Goal: Leave review/rating

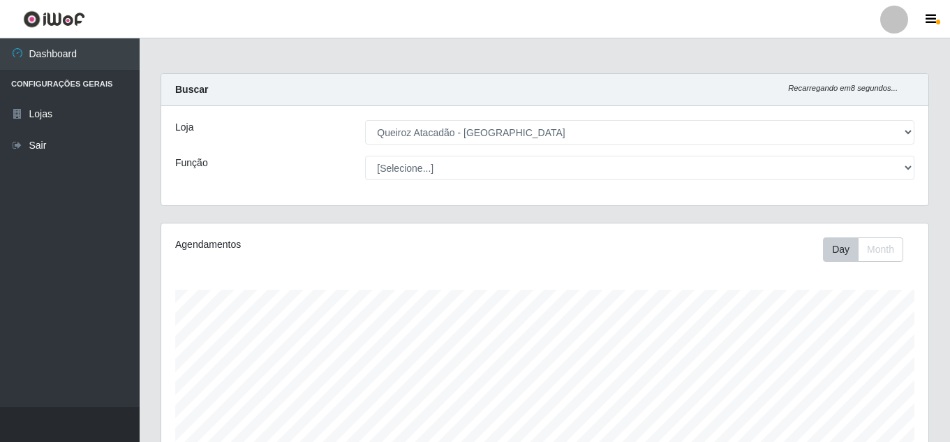
select select "225"
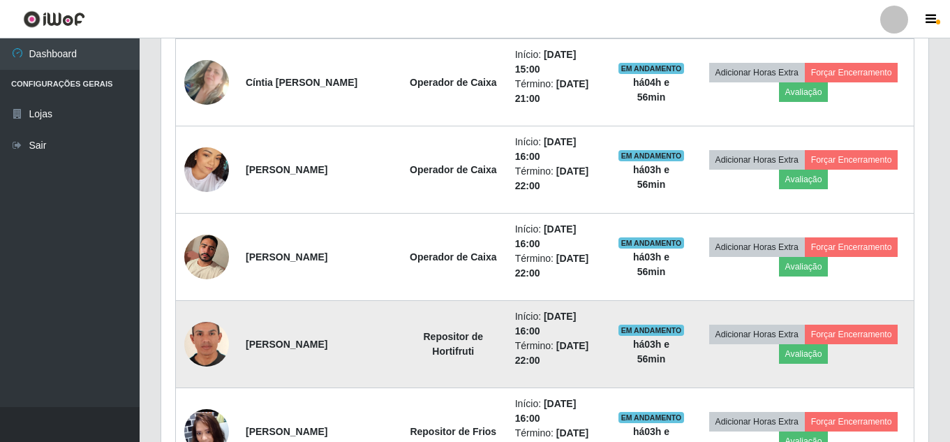
scroll to position [1144, 0]
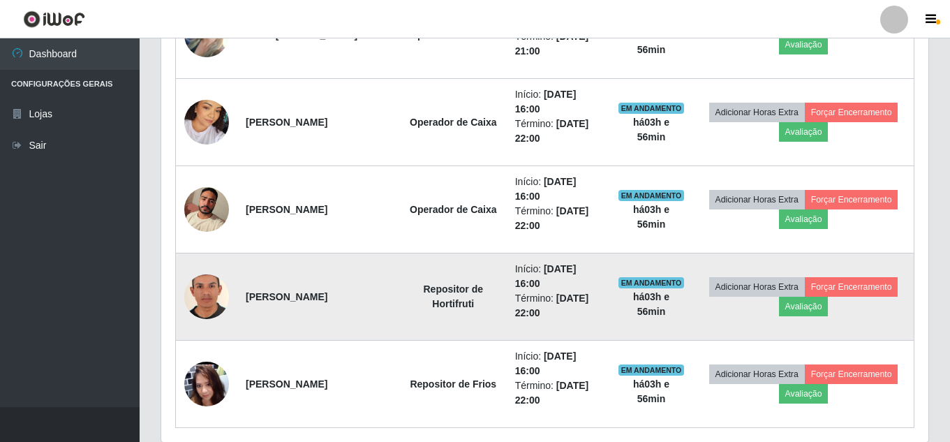
click at [201, 297] on img at bounding box center [206, 297] width 45 height 65
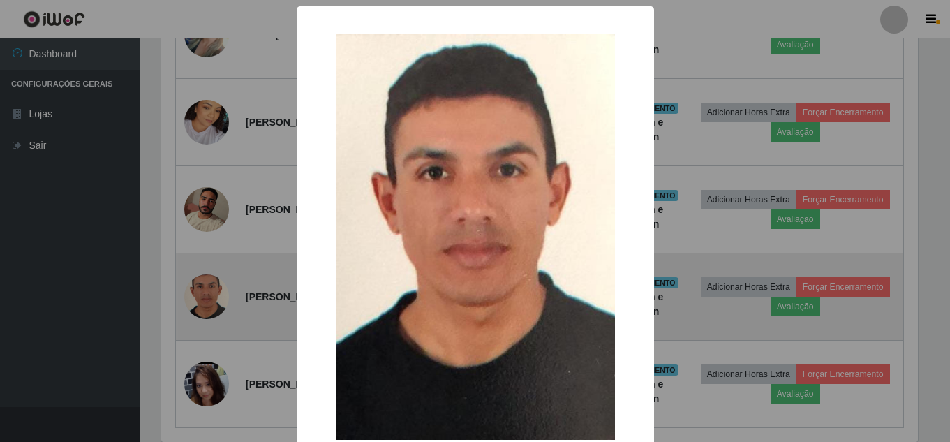
scroll to position [290, 760]
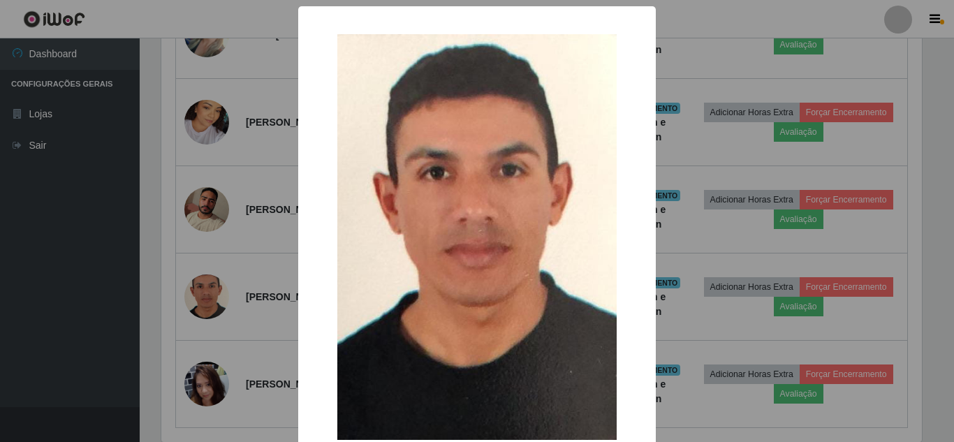
click at [242, 271] on div "× OK Cancel" at bounding box center [477, 221] width 954 height 442
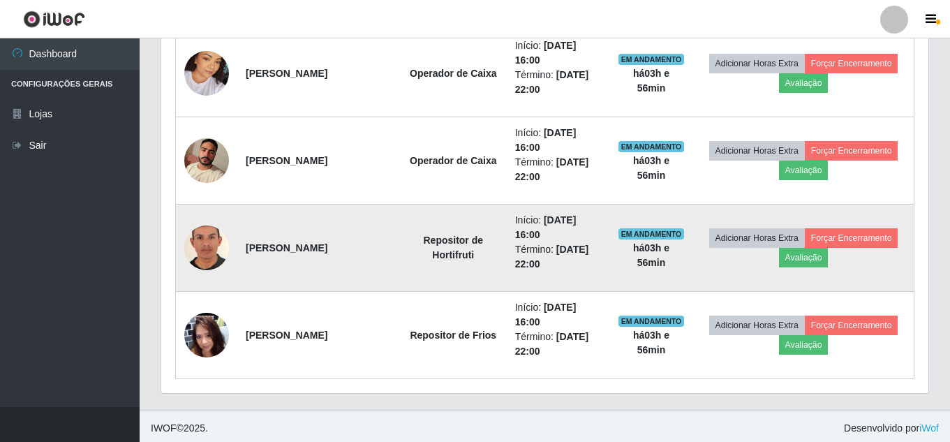
scroll to position [1197, 0]
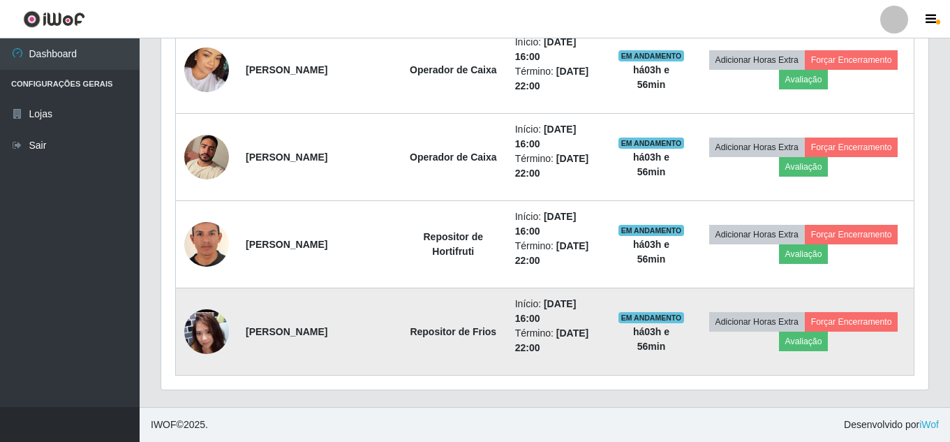
click at [205, 337] on img at bounding box center [206, 331] width 45 height 100
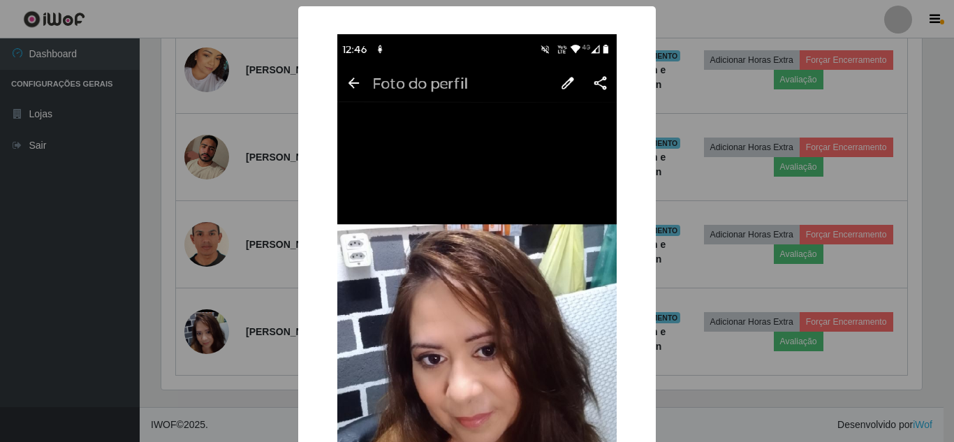
click at [237, 303] on div "× OK Cancel" at bounding box center [477, 221] width 954 height 442
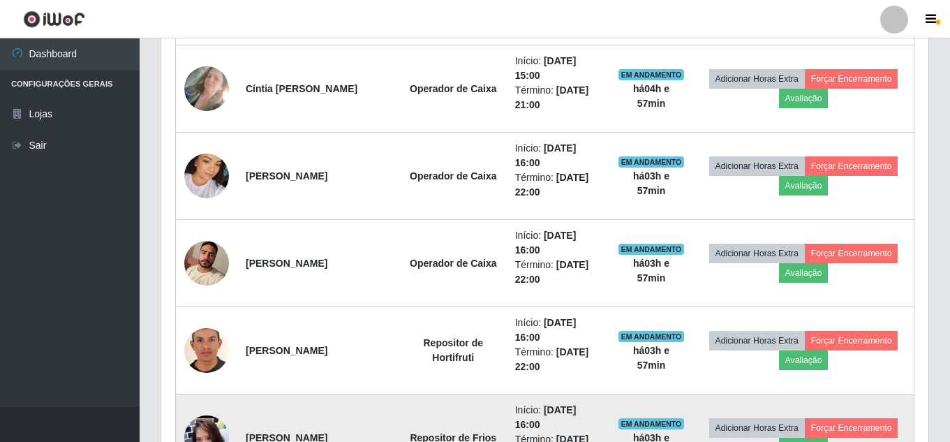
scroll to position [1057, 0]
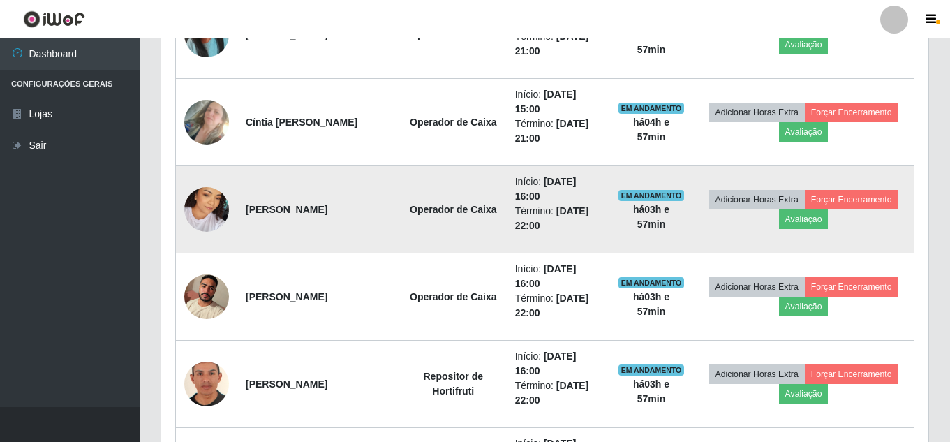
click at [223, 218] on img at bounding box center [206, 210] width 45 height 80
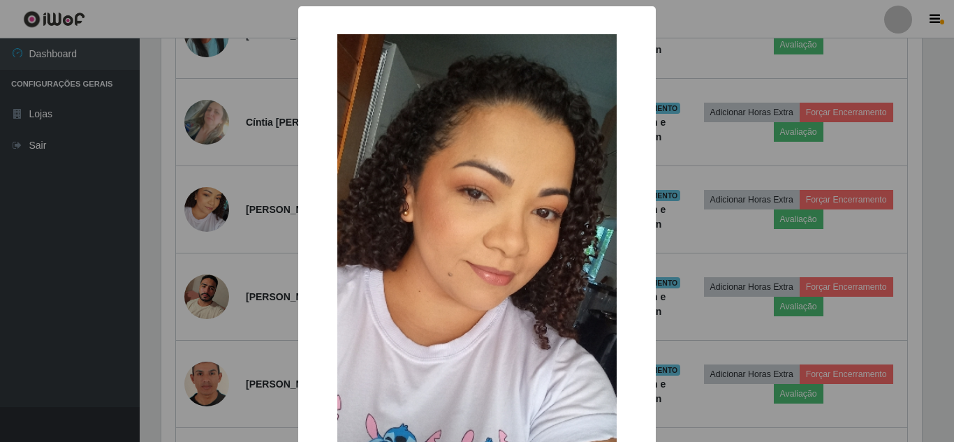
click at [228, 221] on div "× OK Cancel" at bounding box center [477, 221] width 954 height 442
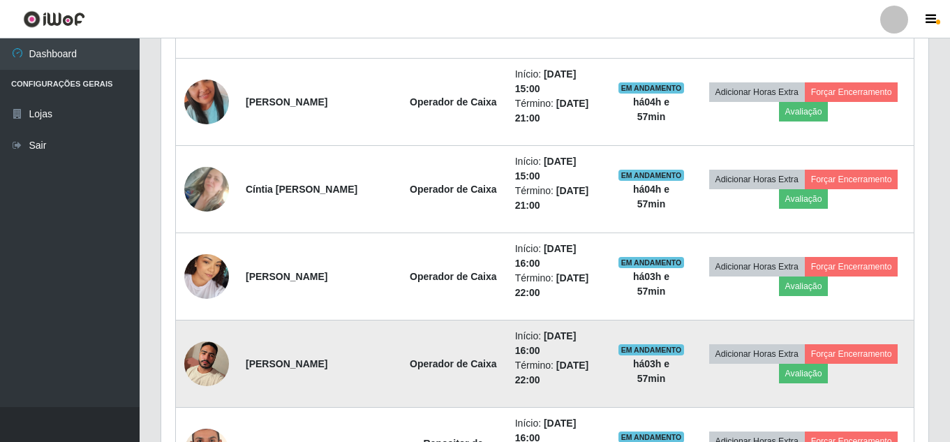
scroll to position [917, 0]
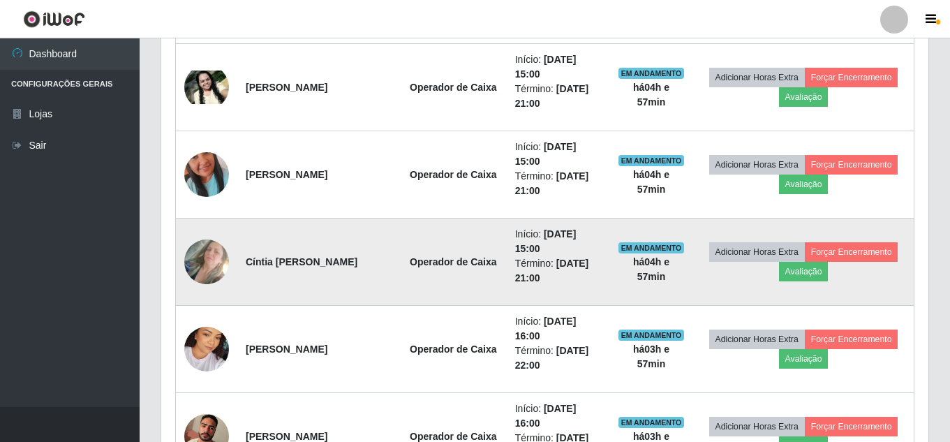
click at [213, 263] on img at bounding box center [206, 261] width 45 height 79
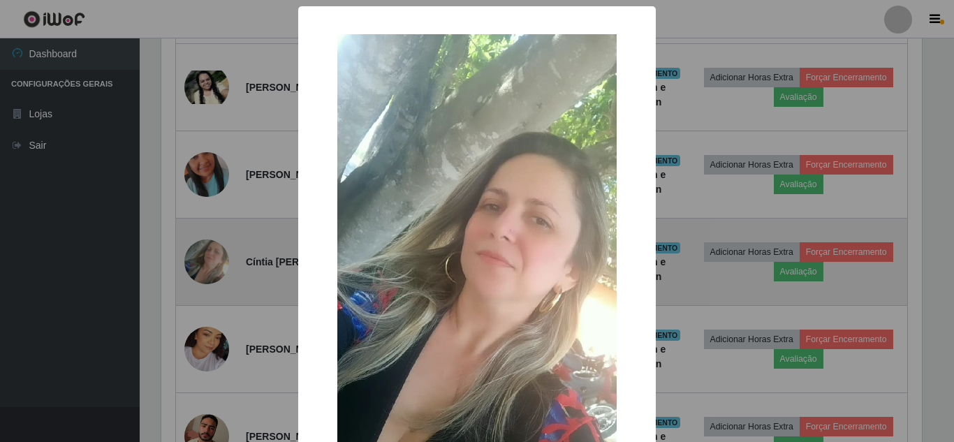
click at [213, 263] on div "× OK Cancel" at bounding box center [477, 221] width 954 height 442
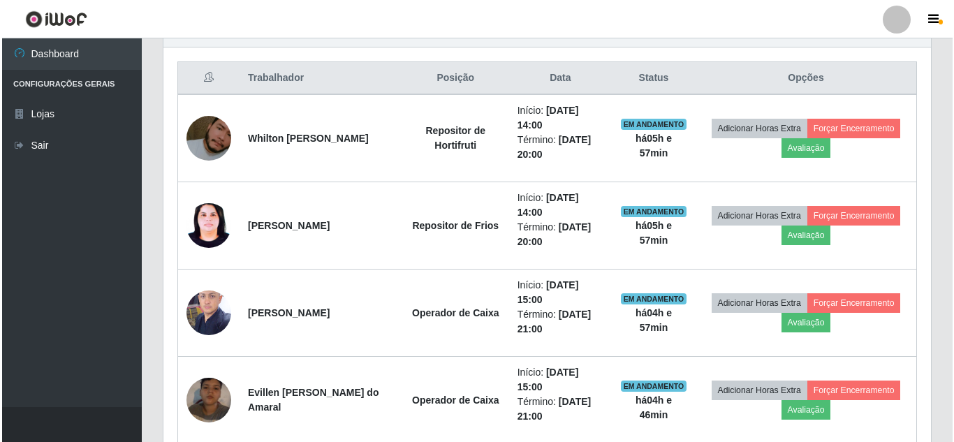
scroll to position [498, 0]
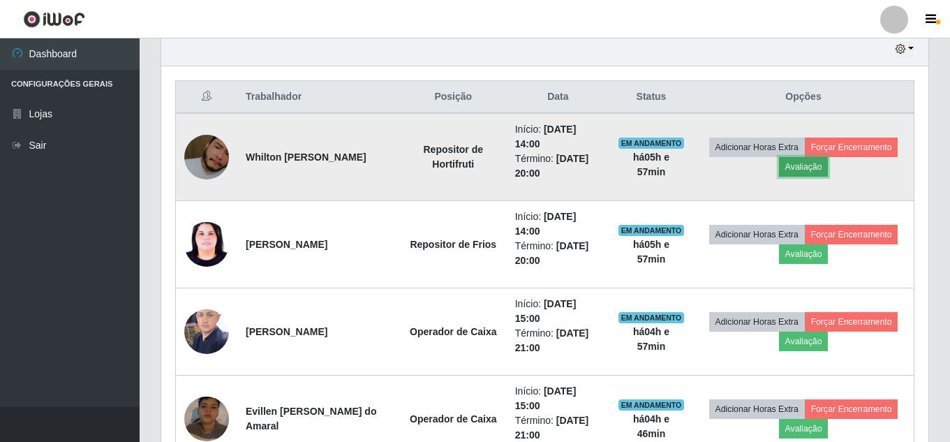
click at [818, 175] on button "Avaliação" at bounding box center [804, 167] width 50 height 20
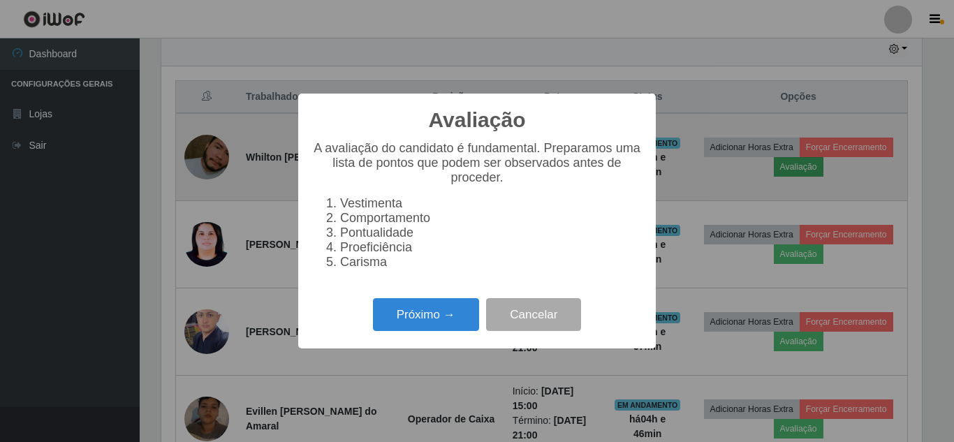
scroll to position [290, 760]
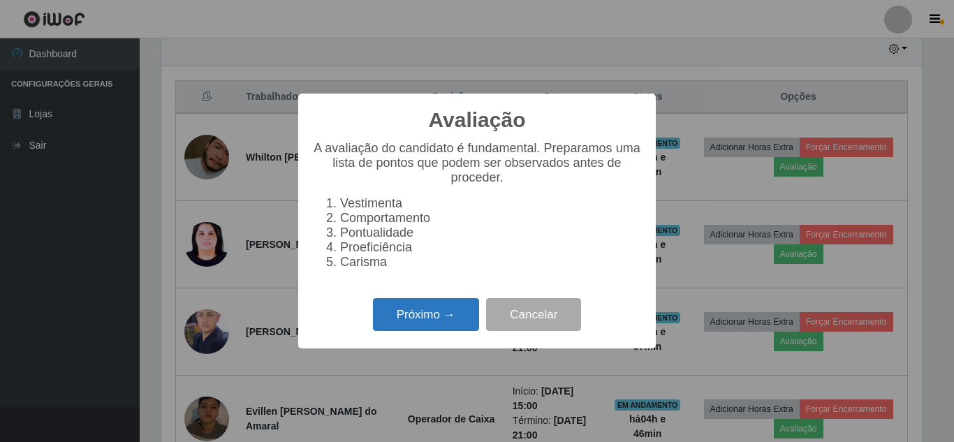
click at [466, 317] on button "Próximo →" at bounding box center [426, 314] width 106 height 33
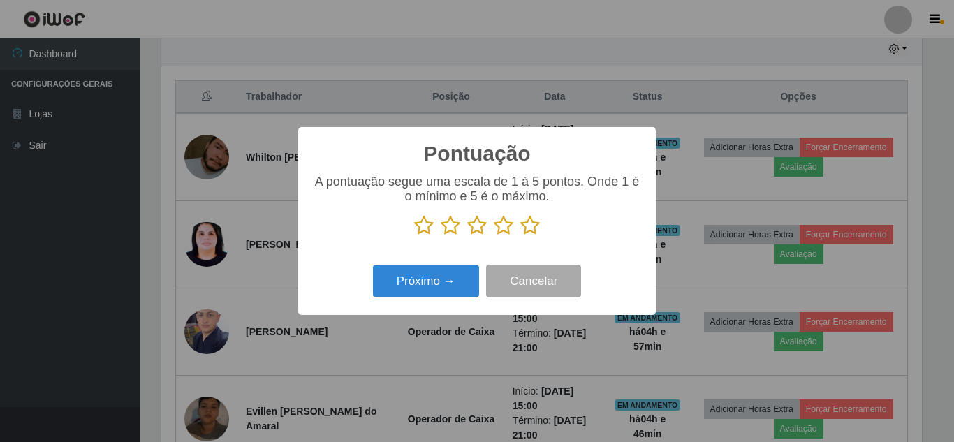
scroll to position [697873, 697403]
click at [529, 229] on icon at bounding box center [530, 225] width 20 height 21
click at [520, 236] on input "radio" at bounding box center [520, 236] width 0 height 0
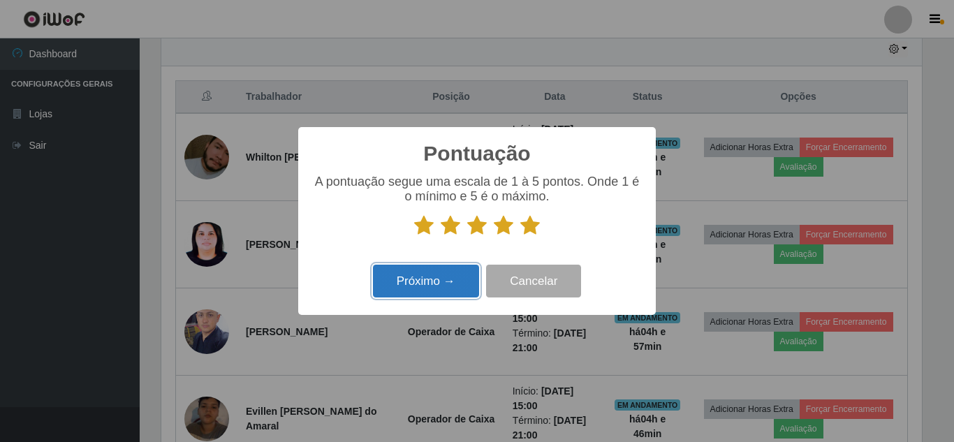
click at [461, 276] on button "Próximo →" at bounding box center [426, 281] width 106 height 33
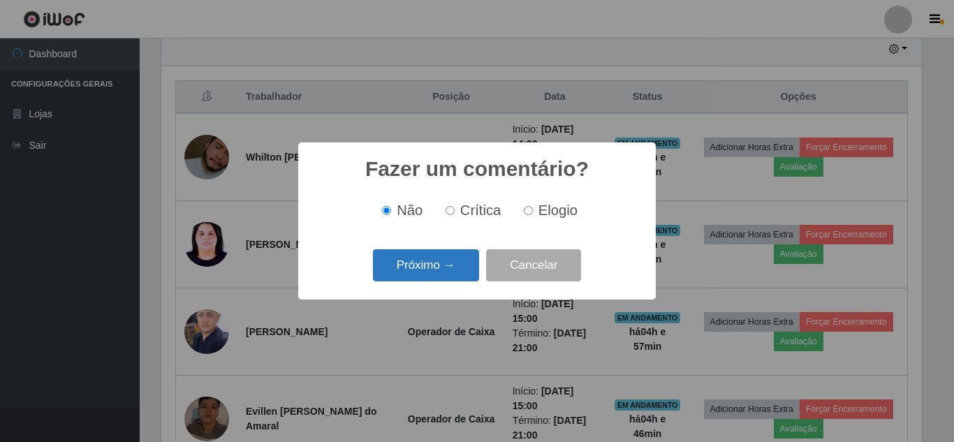
click at [462, 266] on button "Próximo →" at bounding box center [426, 265] width 106 height 33
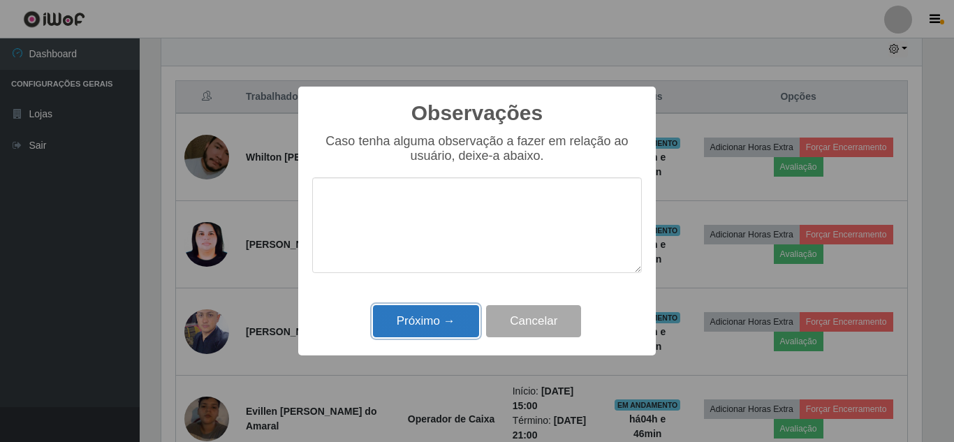
click at [424, 334] on button "Próximo →" at bounding box center [426, 321] width 106 height 33
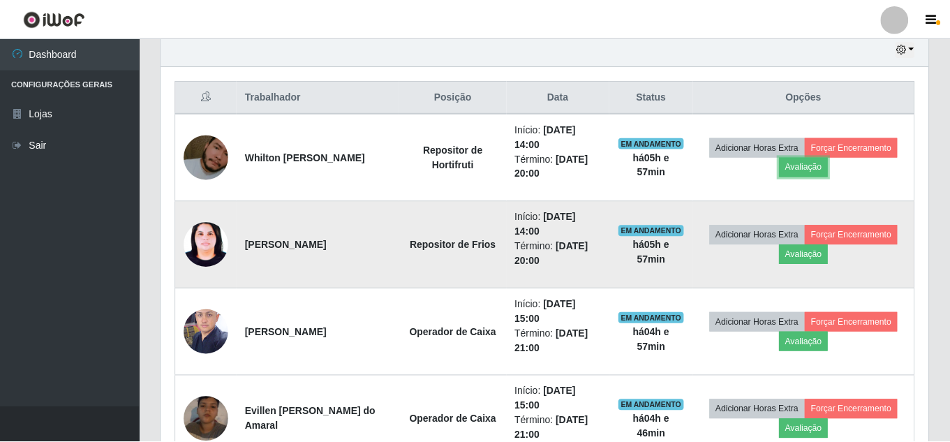
scroll to position [0, 0]
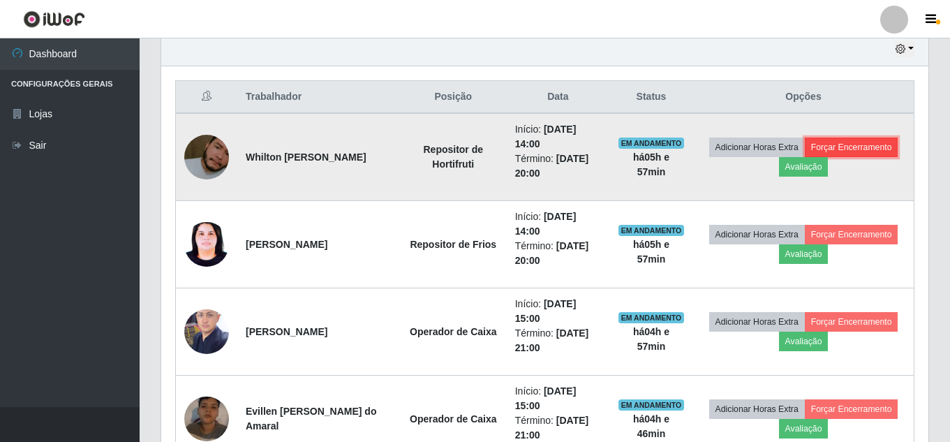
click at [869, 145] on button "Forçar Encerramento" at bounding box center [852, 148] width 94 height 20
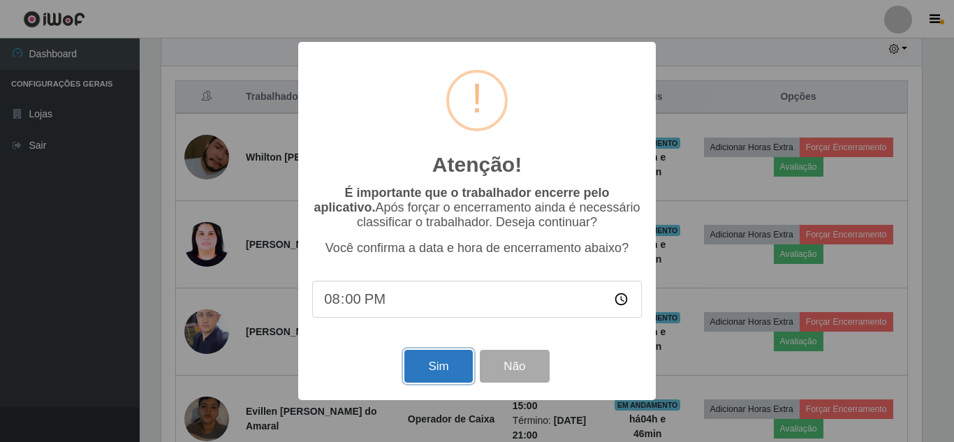
click at [443, 362] on button "Sim" at bounding box center [438, 366] width 68 height 33
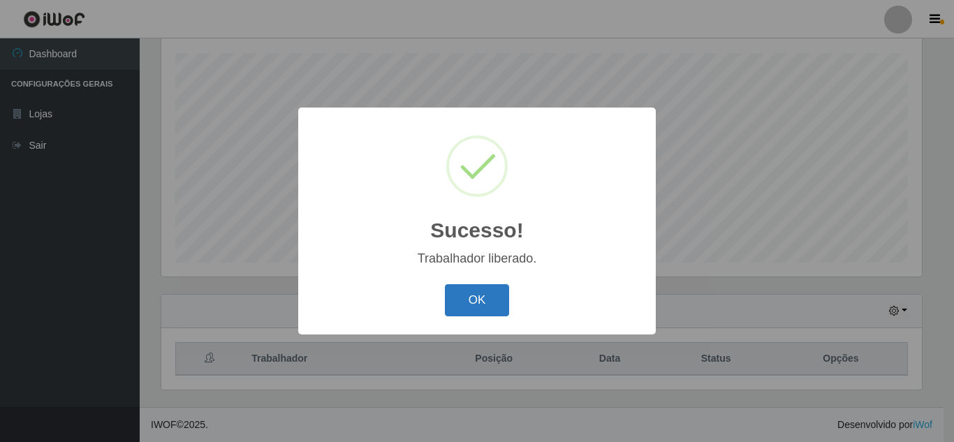
click at [466, 305] on button "OK" at bounding box center [477, 300] width 65 height 33
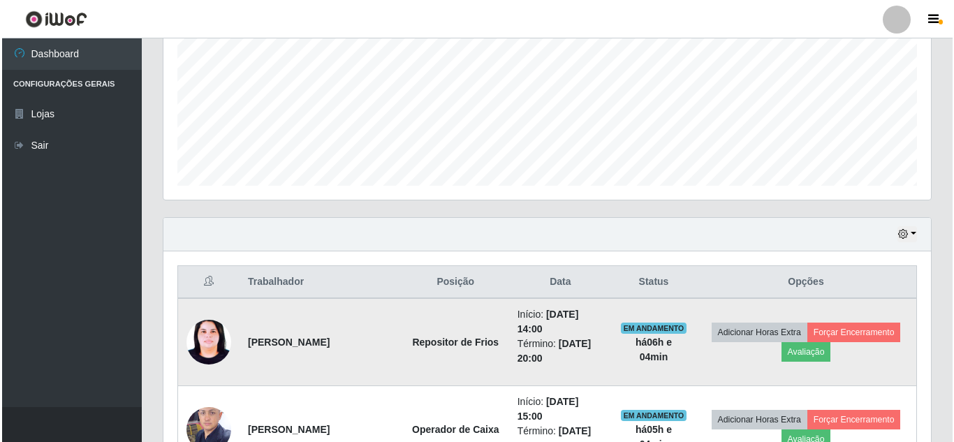
scroll to position [376, 0]
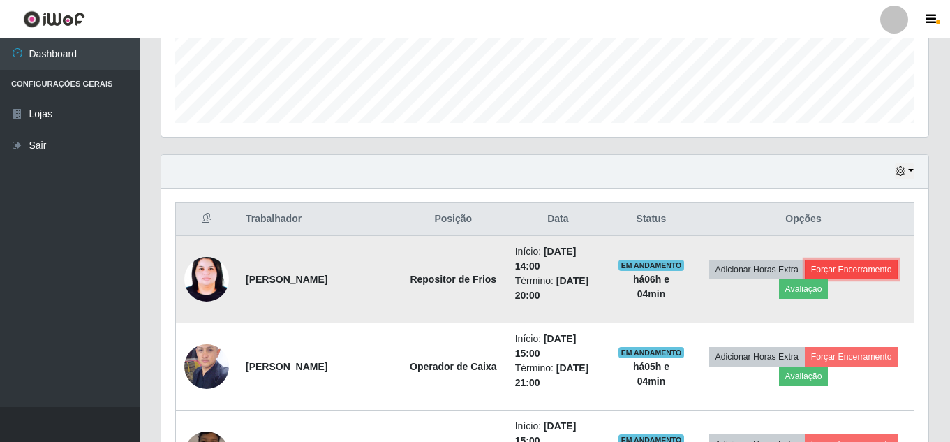
click at [859, 269] on button "Forçar Encerramento" at bounding box center [852, 270] width 94 height 20
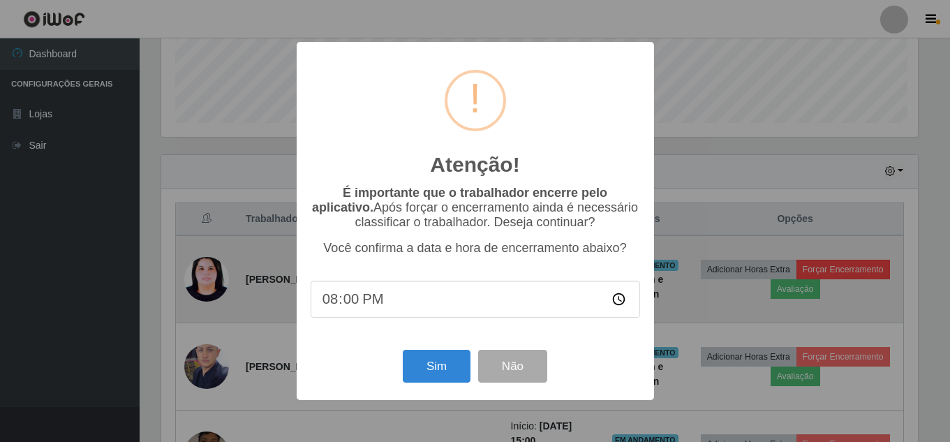
scroll to position [290, 760]
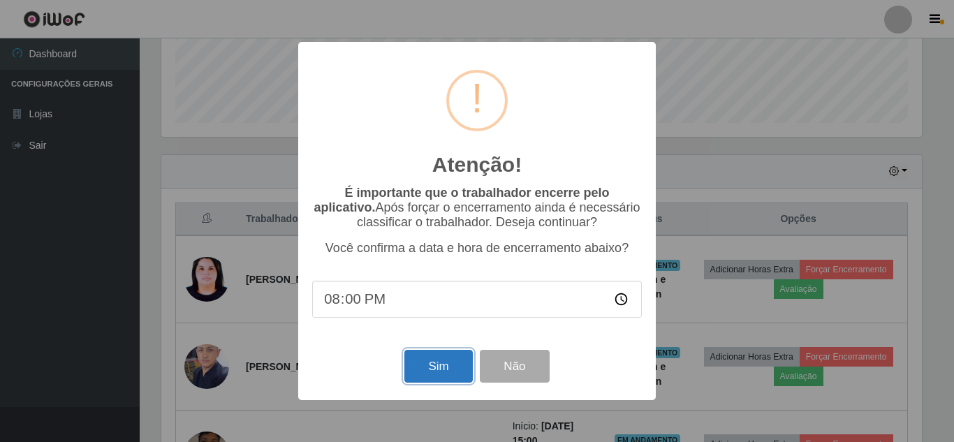
click at [455, 364] on button "Sim" at bounding box center [438, 366] width 68 height 33
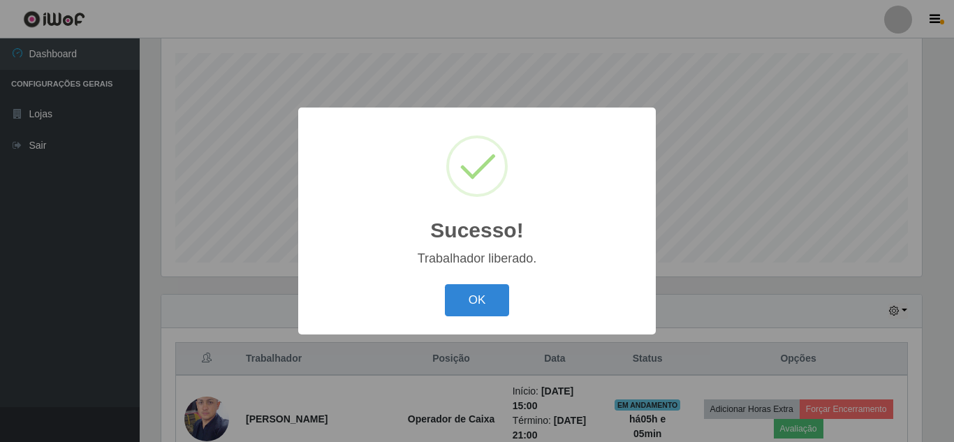
click at [445, 284] on button "OK" at bounding box center [477, 300] width 65 height 33
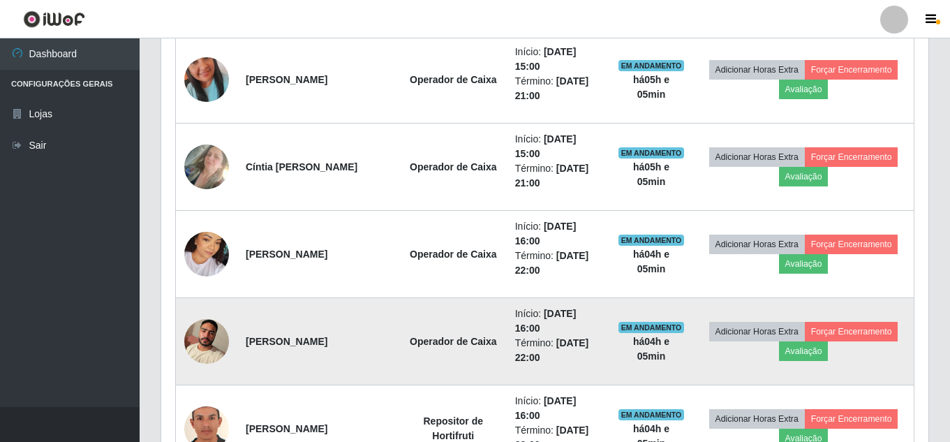
scroll to position [865, 0]
